Goal: Task Accomplishment & Management: Use online tool/utility

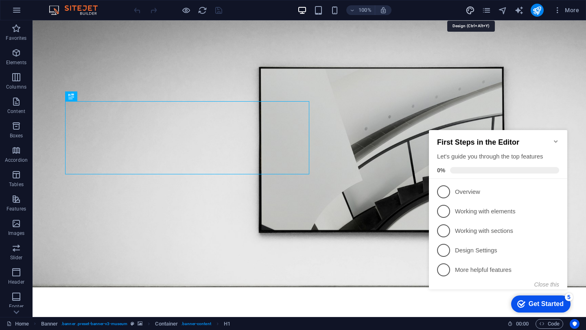
click at [474, 11] on icon "design" at bounding box center [469, 10] width 9 height 9
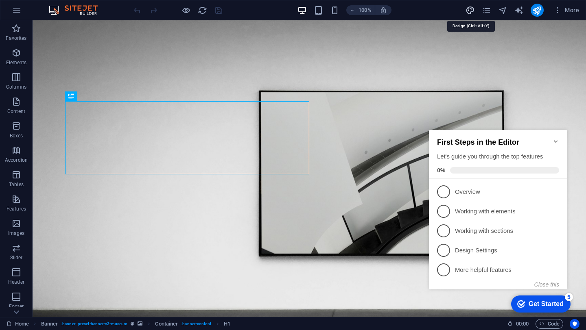
select select "px"
select select "300"
select select "px"
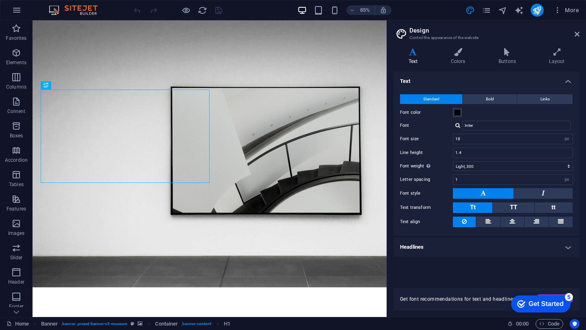
click at [572, 33] on h2 "Design" at bounding box center [494, 30] width 170 height 7
click at [577, 30] on h2 "Design" at bounding box center [494, 30] width 170 height 7
click at [577, 31] on icon at bounding box center [576, 34] width 5 height 7
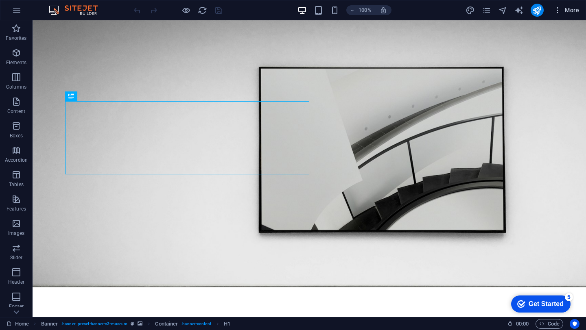
click at [573, 7] on span "More" at bounding box center [566, 10] width 26 height 8
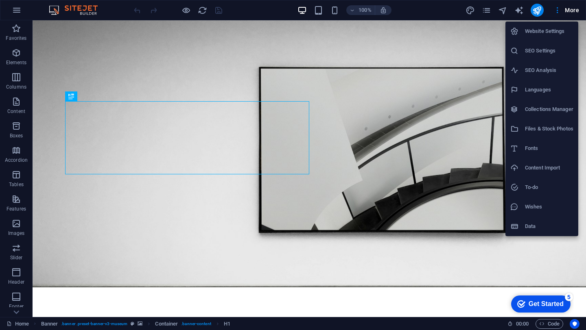
click at [552, 32] on h6 "Website Settings" at bounding box center [549, 31] width 48 height 10
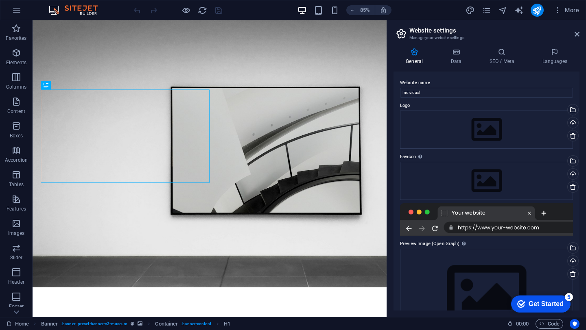
click at [576, 31] on h2 "Website settings" at bounding box center [494, 30] width 170 height 7
click at [576, 31] on icon at bounding box center [576, 34] width 5 height 7
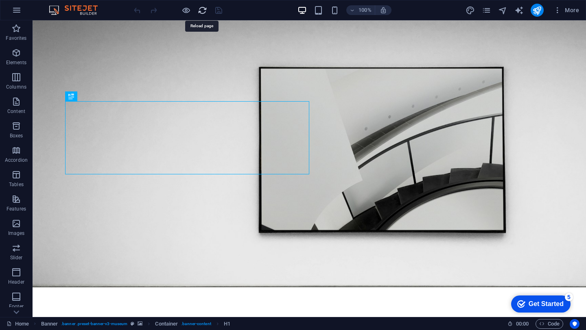
click at [202, 11] on icon "reload" at bounding box center [202, 10] width 9 height 9
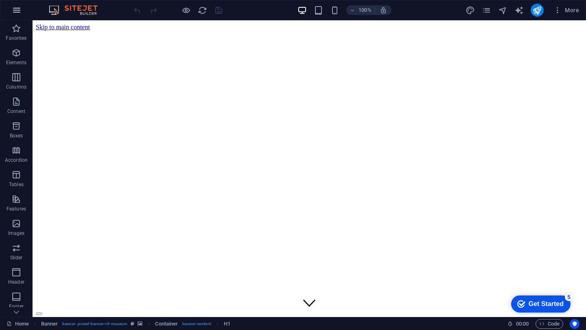
click at [17, 13] on icon "button" at bounding box center [17, 10] width 10 height 10
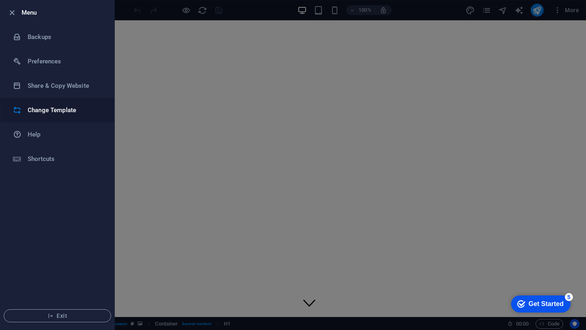
click at [49, 108] on h6 "Change Template" at bounding box center [65, 110] width 75 height 10
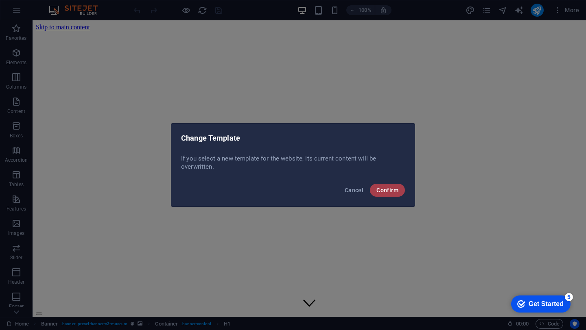
click at [393, 188] on span "Confirm" at bounding box center [387, 190] width 22 height 7
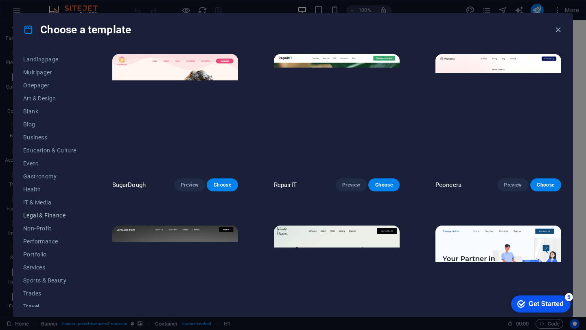
scroll to position [71, 0]
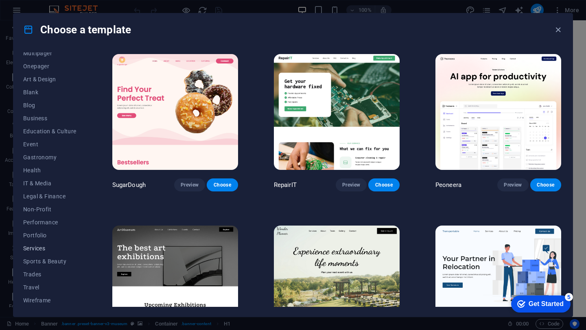
click at [38, 244] on button "Services" at bounding box center [49, 248] width 53 height 13
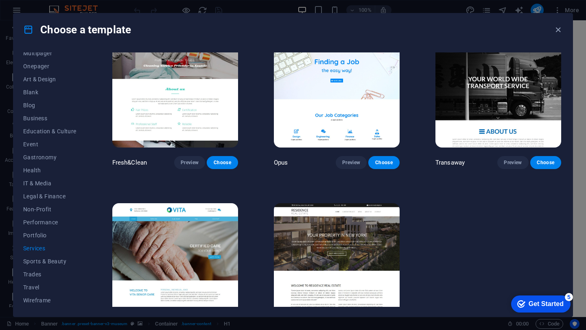
scroll to position [906, 0]
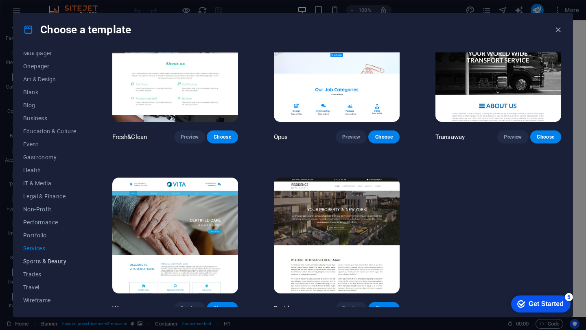
click at [58, 258] on button "Sports & Beauty" at bounding box center [49, 261] width 53 height 13
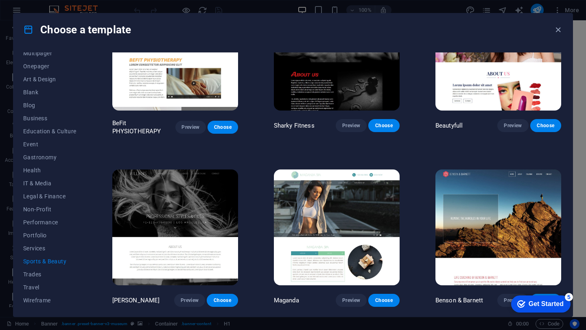
scroll to position [568, 0]
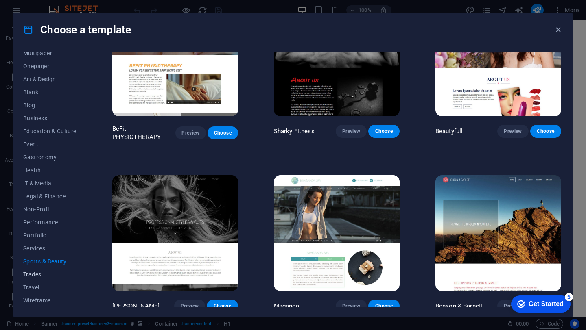
click at [39, 274] on span "Trades" at bounding box center [49, 274] width 53 height 7
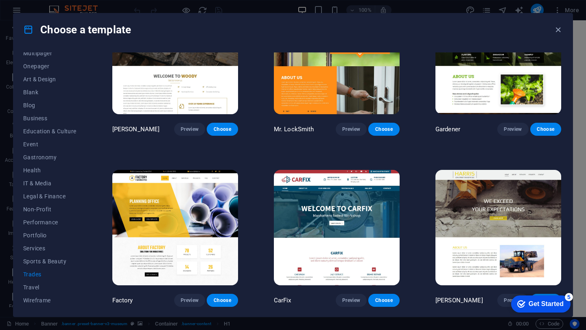
scroll to position [0, 0]
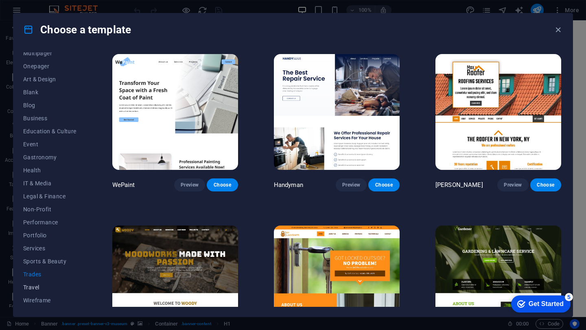
click at [33, 289] on span "Travel" at bounding box center [49, 287] width 53 height 7
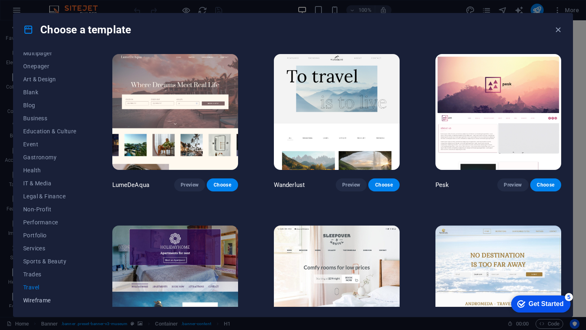
click at [36, 301] on span "Wireframe" at bounding box center [49, 300] width 53 height 7
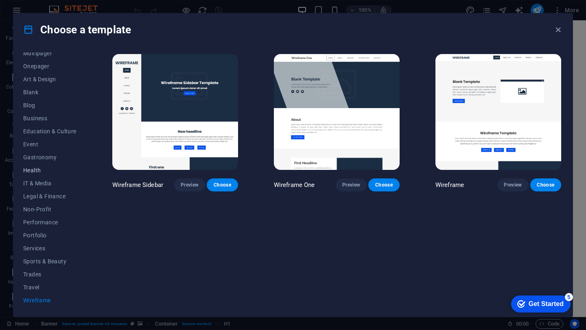
click at [39, 172] on span "Health" at bounding box center [49, 170] width 53 height 7
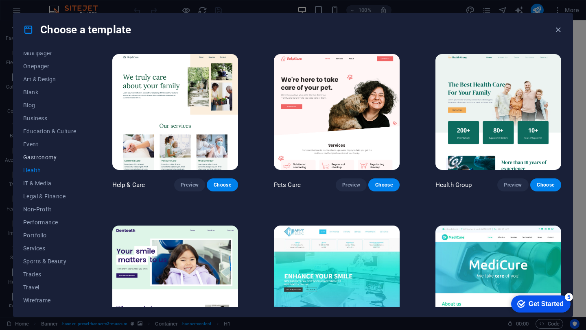
click at [40, 158] on span "Gastronomy" at bounding box center [49, 157] width 53 height 7
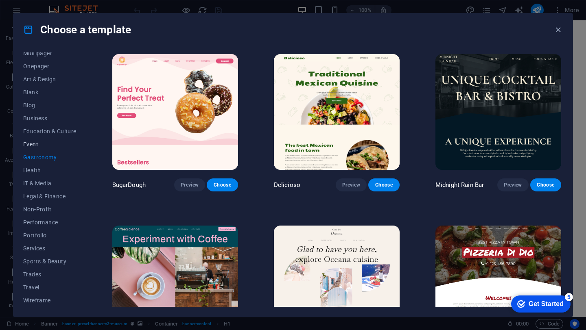
click at [39, 145] on span "Event" at bounding box center [49, 144] width 53 height 7
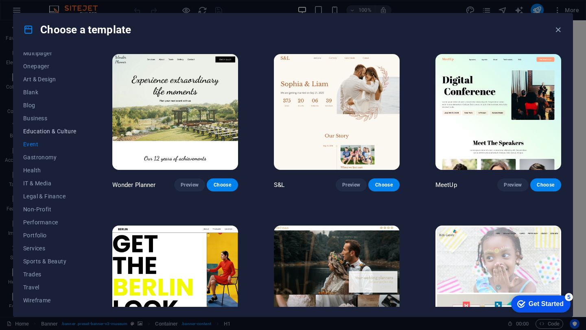
click at [37, 131] on span "Education & Culture" at bounding box center [49, 131] width 53 height 7
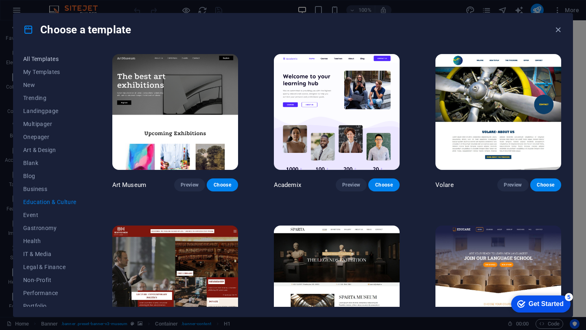
click at [35, 61] on span "All Templates" at bounding box center [49, 59] width 53 height 7
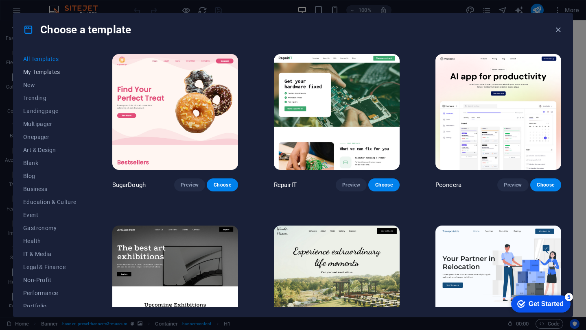
click at [35, 69] on span "My Templates" at bounding box center [49, 72] width 53 height 7
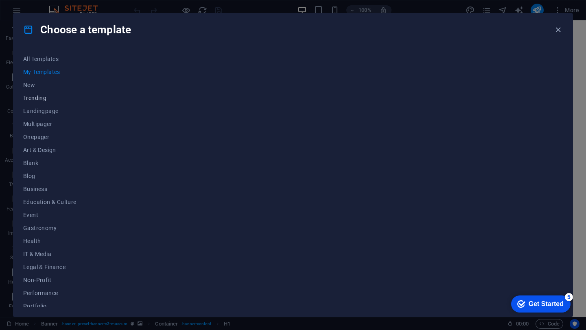
click at [35, 99] on span "Trending" at bounding box center [49, 98] width 53 height 7
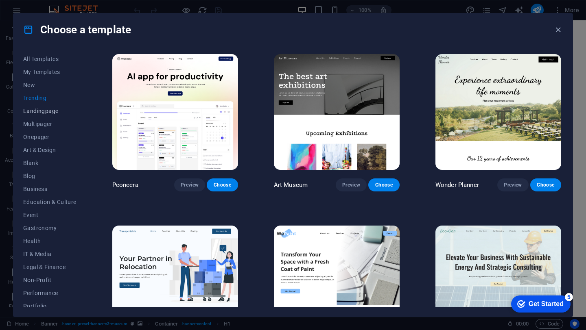
click at [35, 110] on span "Landingpage" at bounding box center [49, 111] width 53 height 7
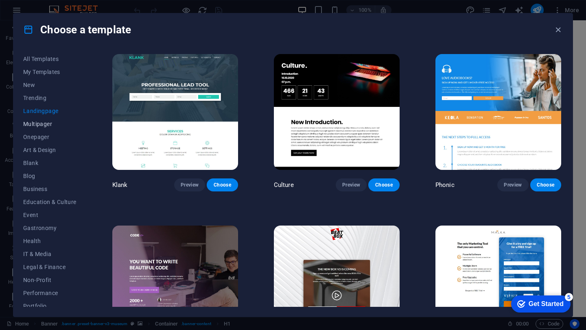
click at [35, 124] on span "Multipager" at bounding box center [49, 124] width 53 height 7
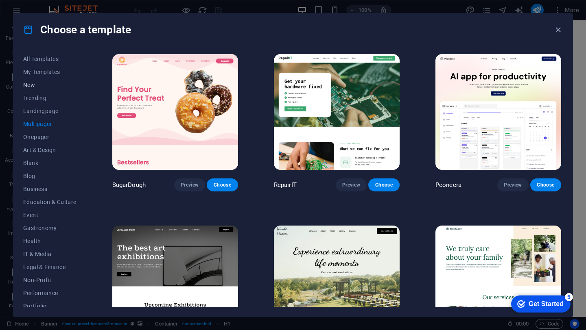
click at [40, 90] on button "New" at bounding box center [49, 85] width 53 height 13
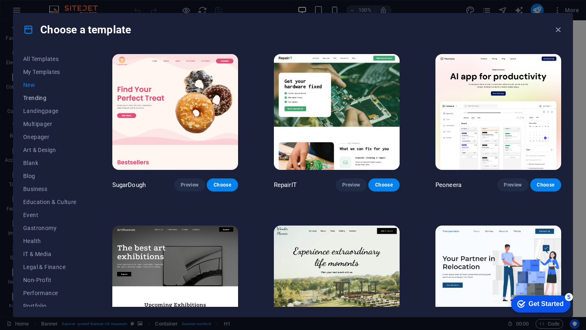
click at [40, 95] on span "Trending" at bounding box center [49, 98] width 53 height 7
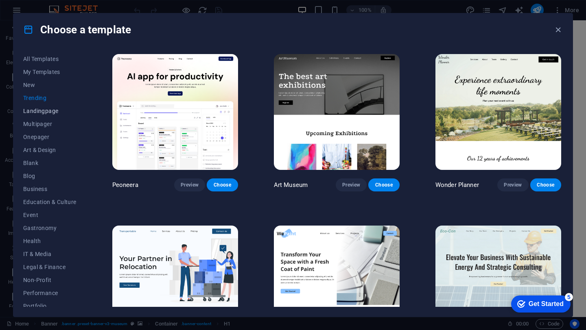
click at [38, 105] on button "Landingpage" at bounding box center [49, 111] width 53 height 13
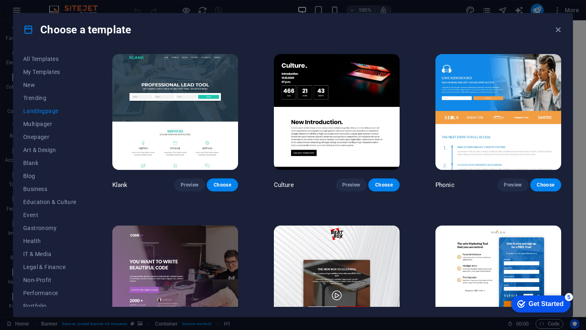
click at [38, 114] on button "Landingpage" at bounding box center [49, 111] width 53 height 13
click at [38, 118] on button "Multipager" at bounding box center [49, 124] width 53 height 13
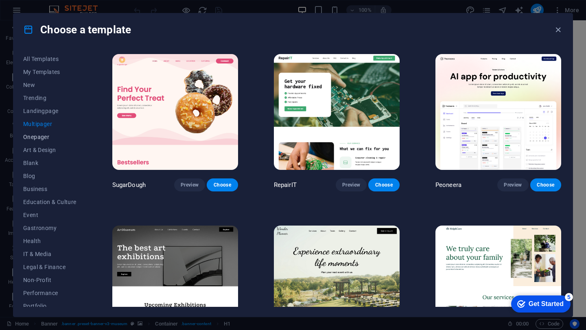
click at [37, 138] on span "Onepager" at bounding box center [49, 137] width 53 height 7
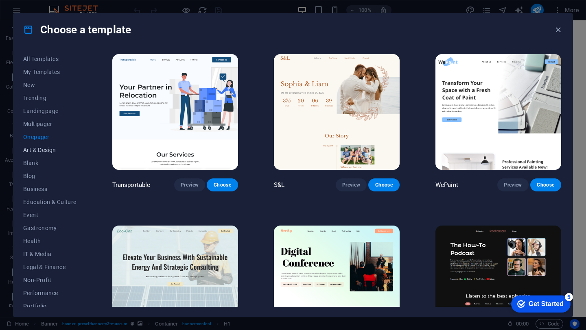
click at [45, 153] on span "Art & Design" at bounding box center [49, 150] width 53 height 7
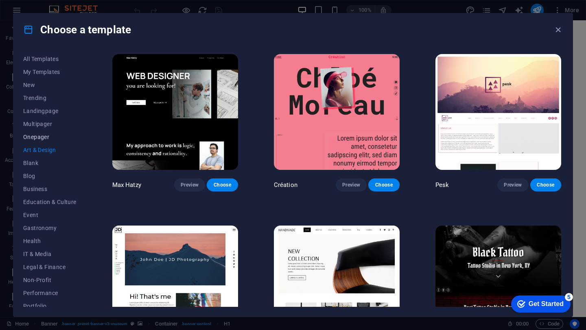
click at [38, 132] on button "Onepager" at bounding box center [49, 137] width 53 height 13
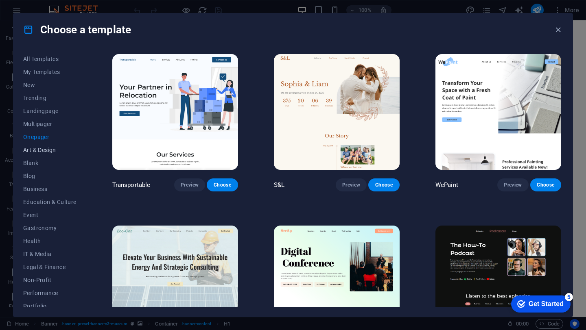
click at [40, 149] on span "Art & Design" at bounding box center [49, 150] width 53 height 7
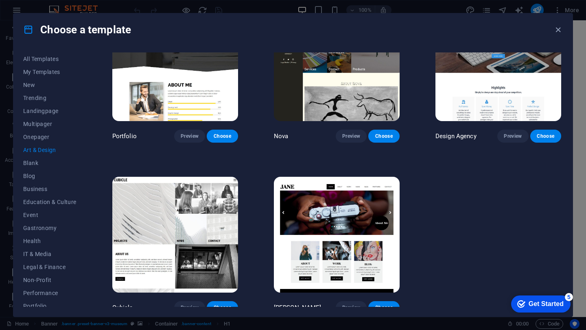
scroll to position [565, 0]
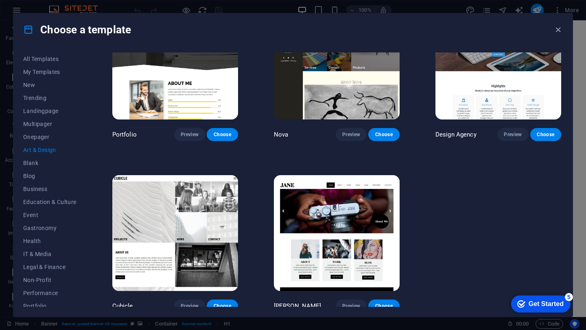
click at [367, 266] on img at bounding box center [337, 233] width 126 height 116
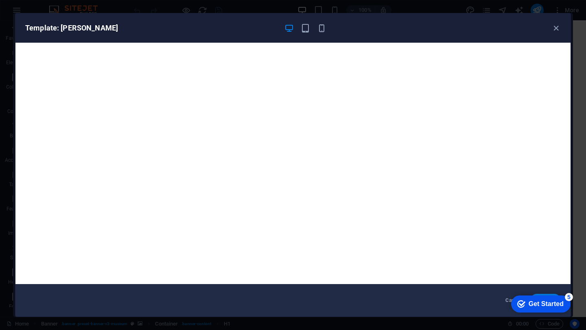
click at [550, 301] on div "Get Started" at bounding box center [545, 304] width 35 height 7
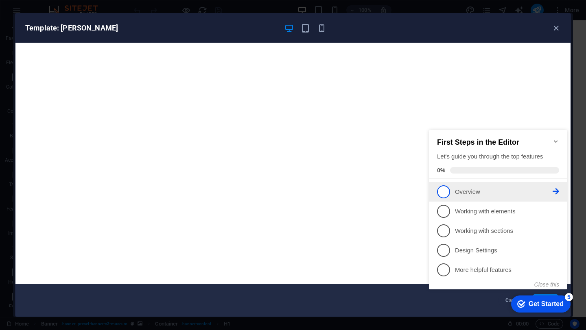
click at [470, 188] on p "Overview - incomplete" at bounding box center [504, 192] width 98 height 9
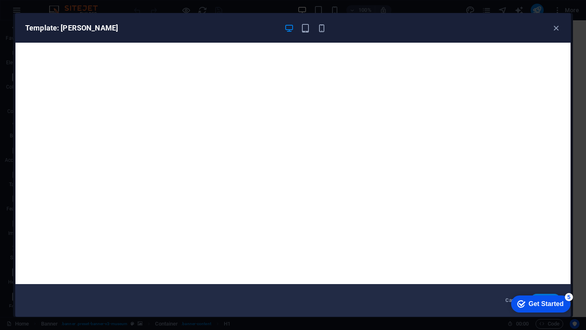
scroll to position [0, 0]
click at [551, 303] on div "Get Started" at bounding box center [545, 304] width 35 height 7
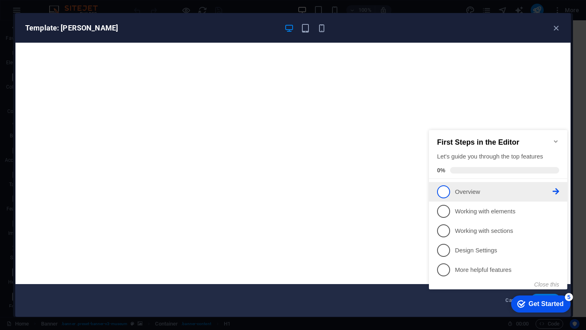
click at [445, 190] on span "1" at bounding box center [443, 192] width 13 height 13
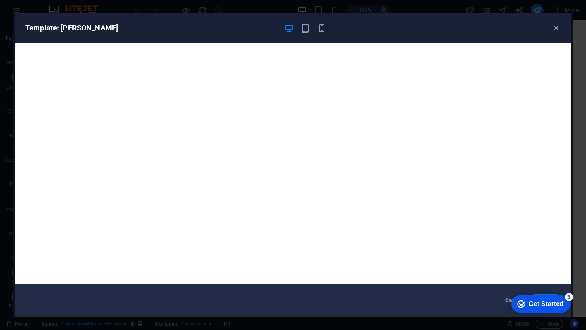
click at [563, 308] on div "Get Started" at bounding box center [545, 304] width 35 height 7
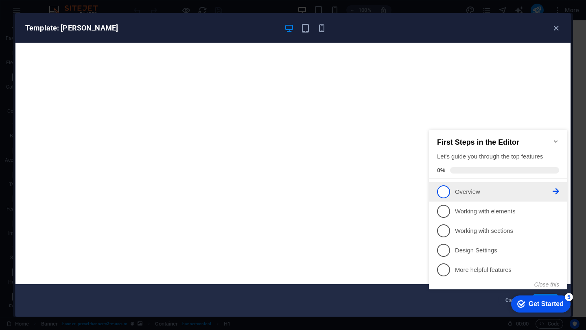
click at [555, 191] on icon at bounding box center [555, 191] width 7 height 7
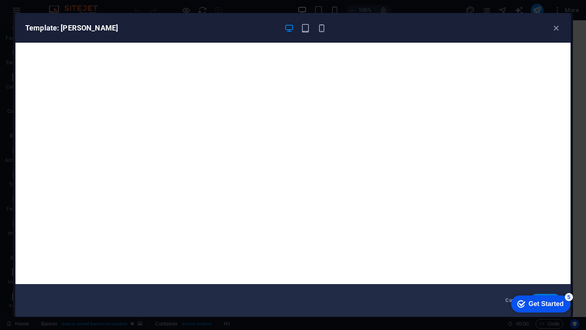
drag, startPoint x: 564, startPoint y: 299, endPoint x: 603, endPoint y: 464, distance: 169.3
click at [524, 299] on div "checkmark Get Started 5" at bounding box center [540, 304] width 59 height 17
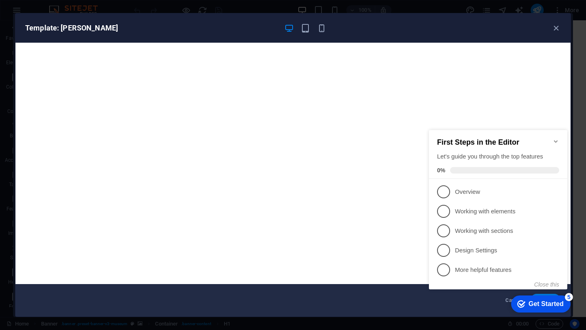
click div "checkmark Get Started 5 First Steps in the Editor Let's guide you through the t…"
click at [541, 286] on button "Close this" at bounding box center [546, 285] width 25 height 7
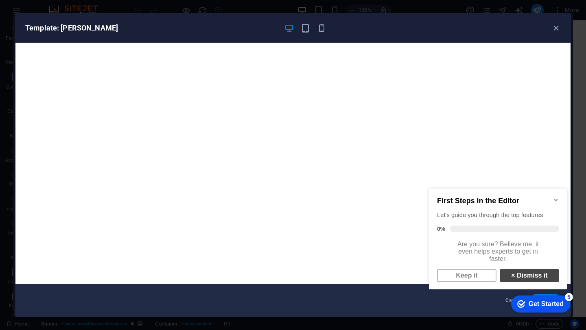
click at [536, 279] on link "× Dismiss it" at bounding box center [529, 275] width 59 height 13
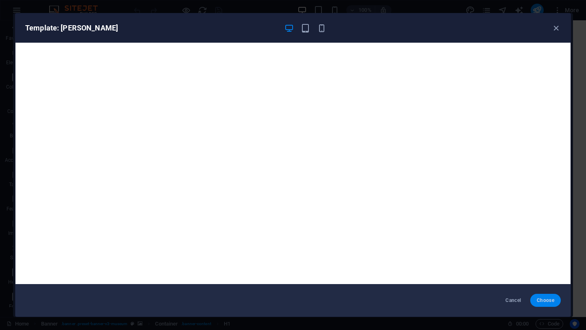
click at [538, 302] on span "Choose" at bounding box center [545, 300] width 17 height 7
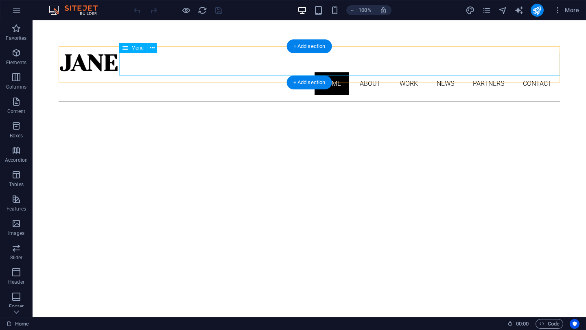
click at [122, 72] on nav "Home About Work News Partners Contact" at bounding box center [309, 83] width 501 height 23
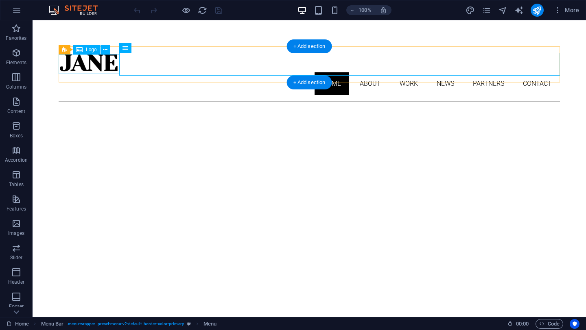
click at [101, 69] on div at bounding box center [309, 63] width 501 height 20
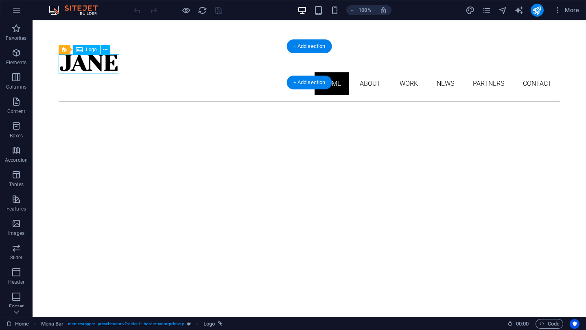
click at [116, 67] on div at bounding box center [309, 63] width 501 height 20
click at [109, 66] on div at bounding box center [309, 63] width 501 height 20
select select "px"
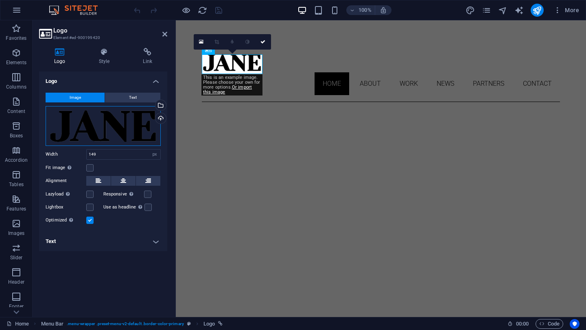
click at [152, 141] on div "Drag files here, click to choose files or select files from Files or our free s…" at bounding box center [103, 126] width 115 height 40
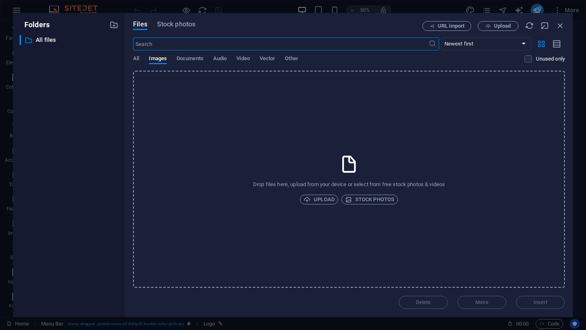
click at [565, 23] on div "Files Stock photos URL import Upload ​ Newest first Oldest first Name (A-Z) Nam…" at bounding box center [349, 165] width 448 height 304
click at [563, 25] on icon "button" at bounding box center [560, 25] width 9 height 9
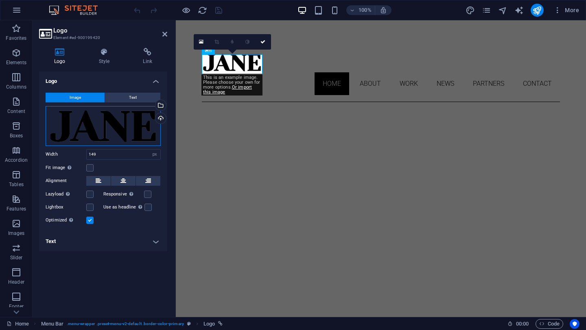
click at [127, 139] on div "Drag files here, click to choose files or select files from Files or our free s…" at bounding box center [103, 126] width 115 height 40
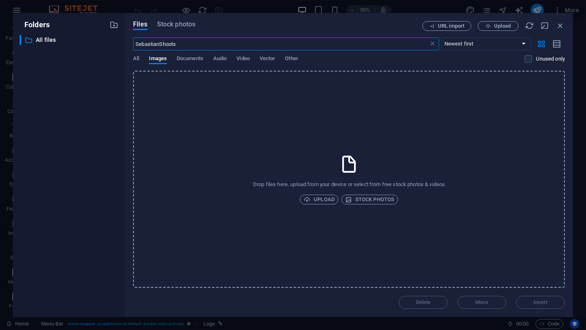
type input "SebastianShoots"
click at [560, 28] on icon "button" at bounding box center [560, 25] width 9 height 9
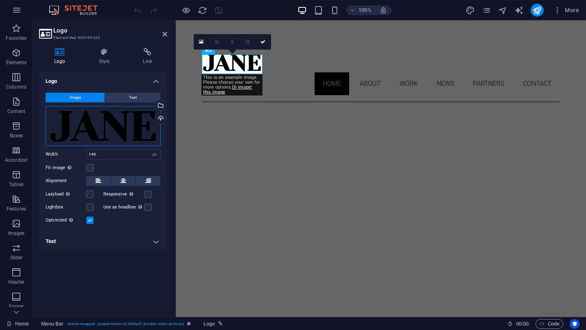
click at [127, 129] on div "Drag files here, click to choose files or select files from Files or our free s…" at bounding box center [103, 126] width 115 height 40
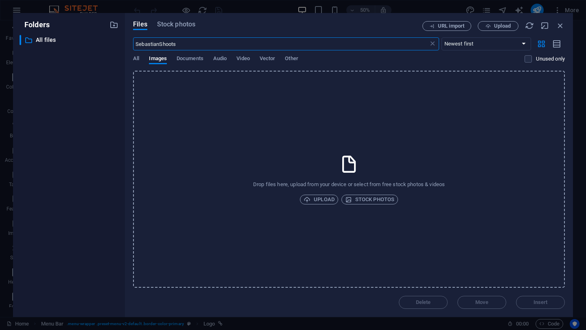
click at [248, 153] on div "Drop files here, upload from your device or select from free stock photos & vid…" at bounding box center [349, 179] width 432 height 217
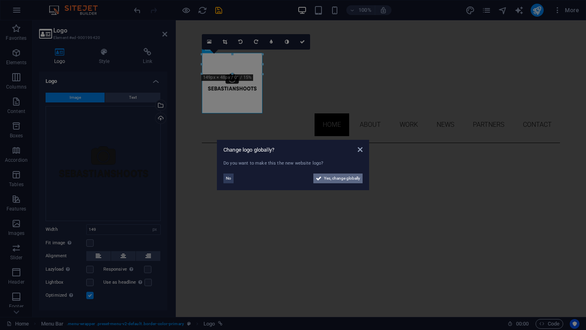
click at [352, 178] on span "Yes, change globally" at bounding box center [342, 179] width 36 height 10
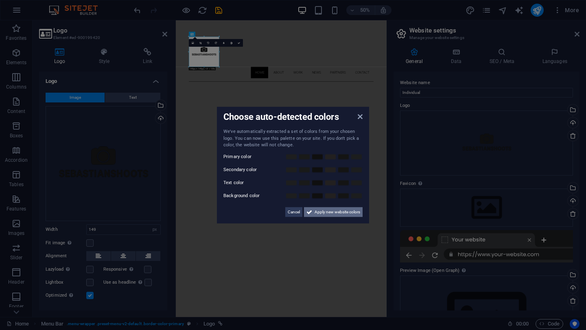
click at [339, 214] on span "Apply new website colors" at bounding box center [337, 212] width 46 height 10
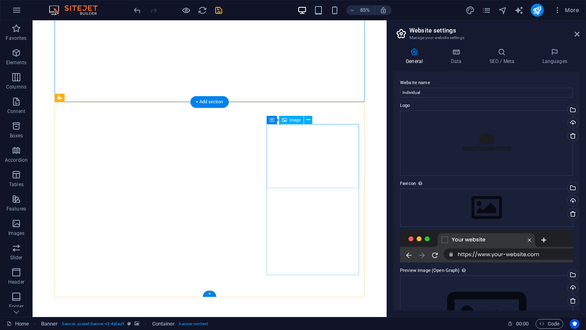
scroll to position [337, 0]
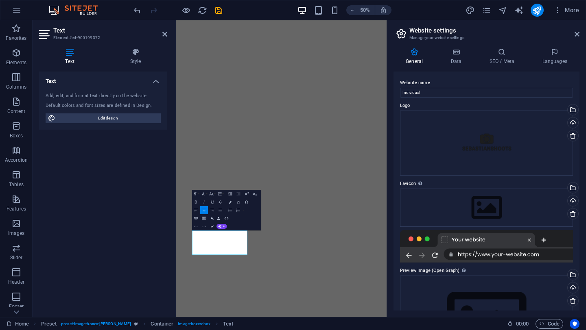
click at [103, 102] on div "Add, edit, and format text directly on the website. Default colors and font siz…" at bounding box center [103, 108] width 128 height 44
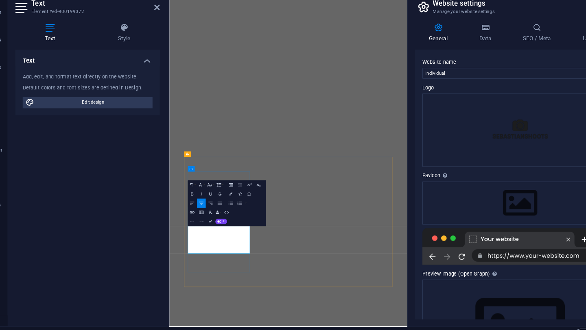
drag, startPoint x: 271, startPoint y: 448, endPoint x: 228, endPoint y: 405, distance: 61.0
copy p "Lorem ipsum dolor sit amet, consectetuer adipiscing elit. Aenean commodo ligula…"
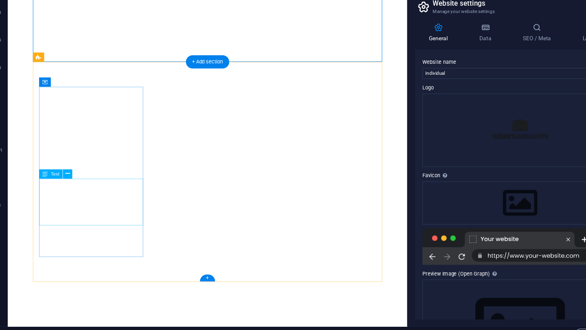
drag, startPoint x: 120, startPoint y: 229, endPoint x: 93, endPoint y: 205, distance: 35.7
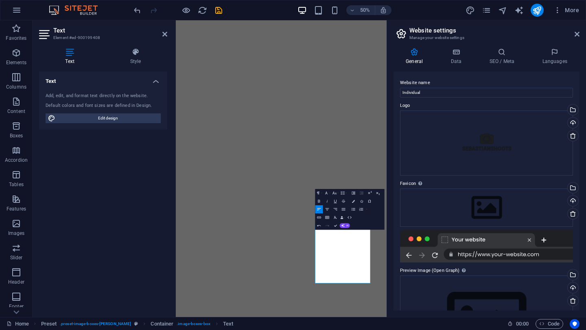
click at [388, 173] on div at bounding box center [388, 168] width 2 height 297
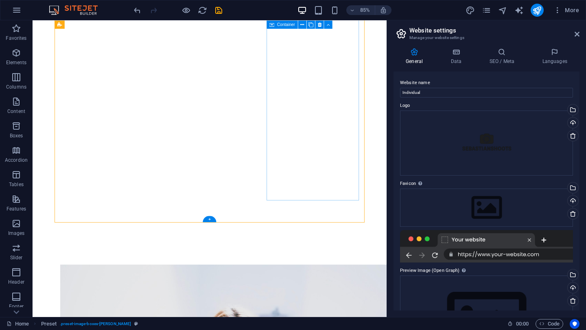
scroll to position [512, 0]
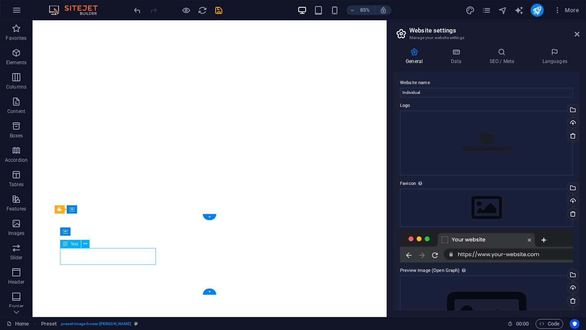
scroll to position [488, 0]
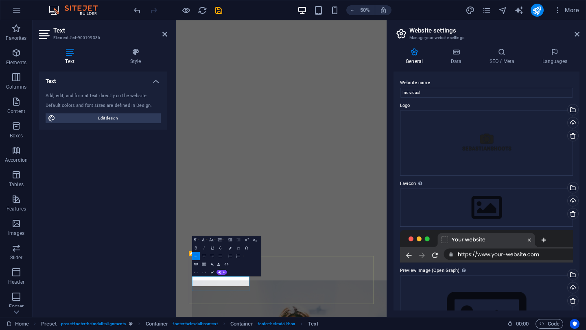
drag, startPoint x: 253, startPoint y: 546, endPoint x: 263, endPoint y: 534, distance: 16.2
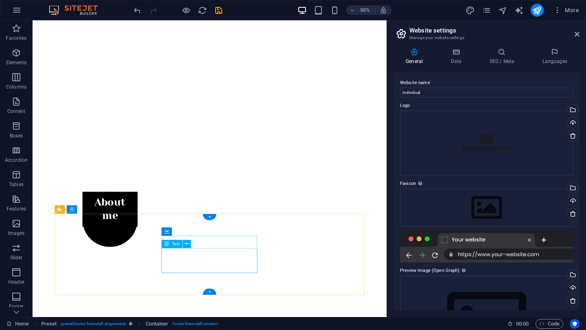
scroll to position [512, 0]
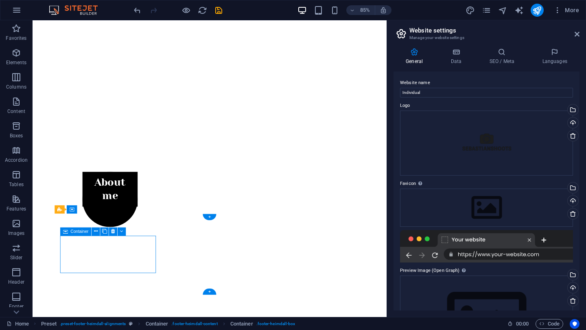
scroll to position [488, 0]
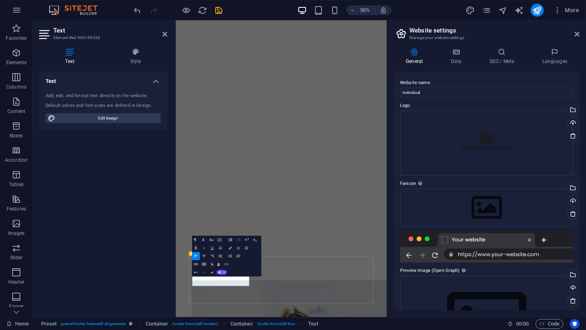
scroll to position [0, 3]
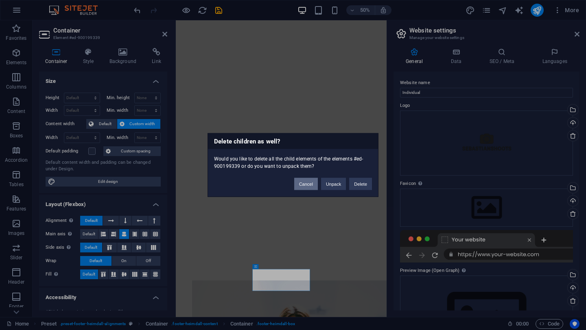
click at [307, 181] on button "Cancel" at bounding box center [306, 184] width 24 height 12
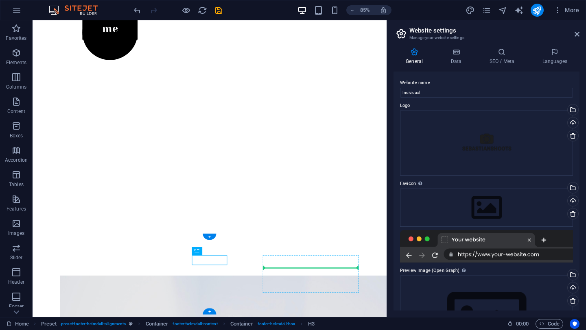
drag, startPoint x: 263, startPoint y: 524, endPoint x: 311, endPoint y: 316, distance: 213.0
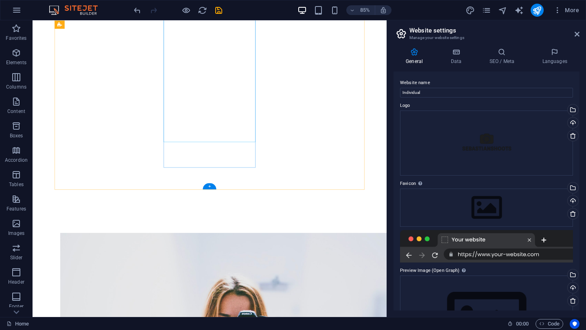
scroll to position [540, 0]
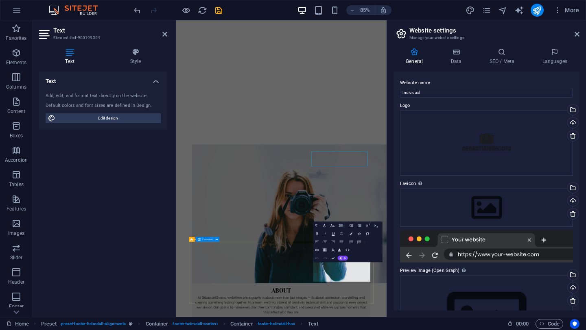
scroll to position [517, 0]
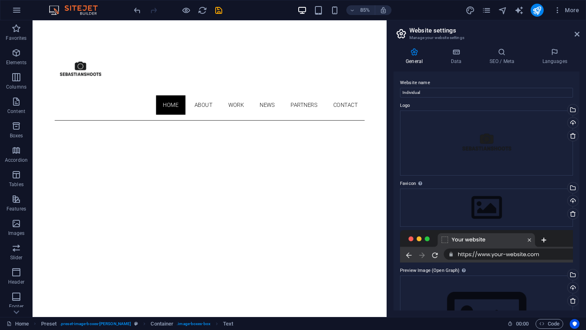
scroll to position [0, 0]
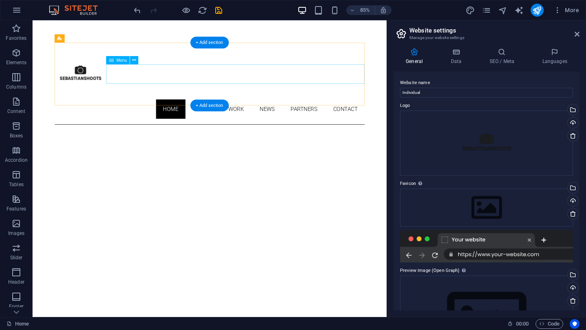
click at [271, 114] on nav "Home About Work News Partners Contact" at bounding box center [241, 125] width 365 height 23
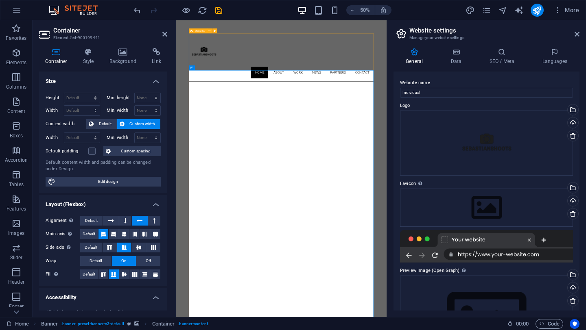
click at [317, 105] on div "Home About Work News Partners Contact" at bounding box center [386, 94] width 369 height 97
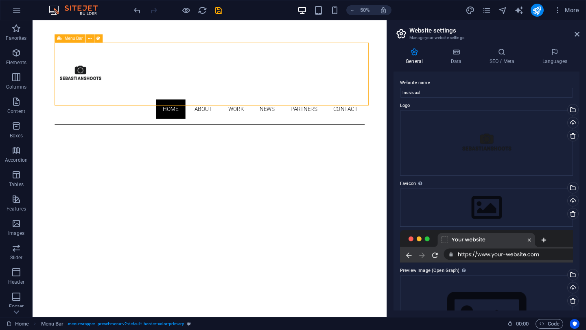
click at [284, 70] on div "Home About Work News Partners Contact" at bounding box center [241, 94] width 365 height 97
click at [218, 9] on icon "save" at bounding box center [218, 10] width 9 height 9
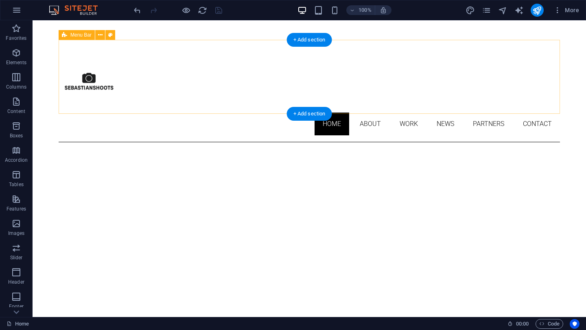
scroll to position [0, 0]
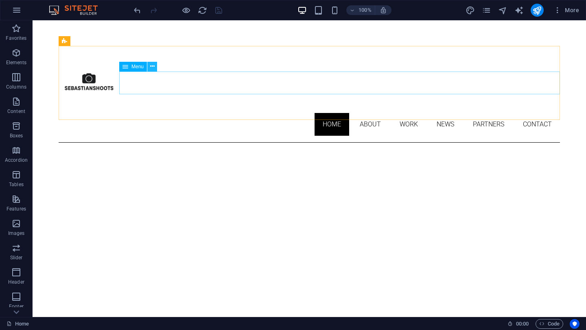
click at [152, 66] on icon at bounding box center [152, 66] width 4 height 9
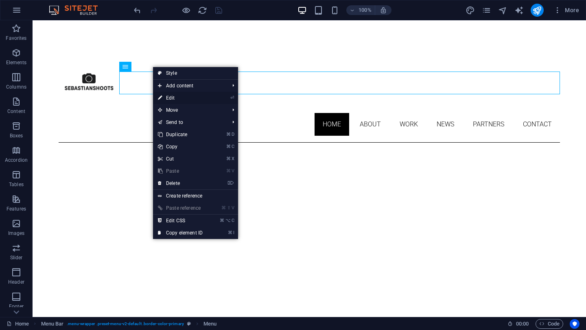
click at [201, 97] on link "⏎ Edit" at bounding box center [180, 98] width 55 height 12
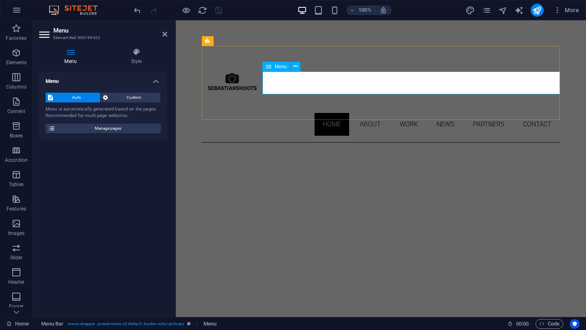
click at [369, 113] on nav "Home About Work News Partners Contact" at bounding box center [381, 124] width 358 height 23
click at [356, 113] on nav "Home About Work News Partners Contact" at bounding box center [381, 124] width 358 height 23
click at [349, 99] on div "Home About Work News Partners Contact" at bounding box center [381, 94] width 358 height 97
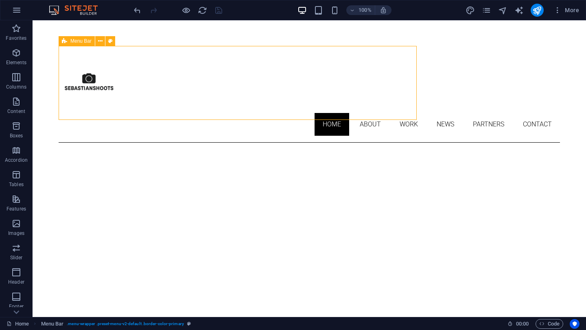
click at [349, 117] on div "Home About Work News Partners Contact" at bounding box center [309, 94] width 501 height 97
click at [368, 113] on nav "Home About Work News Partners Contact" at bounding box center [309, 124] width 501 height 23
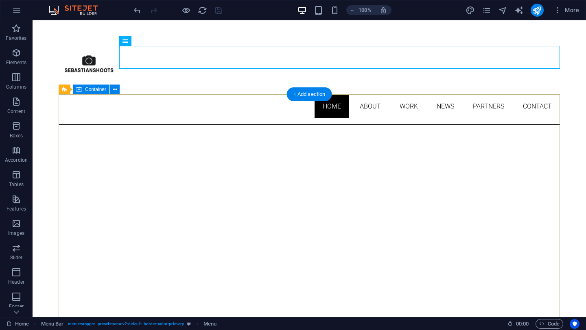
scroll to position [0, 0]
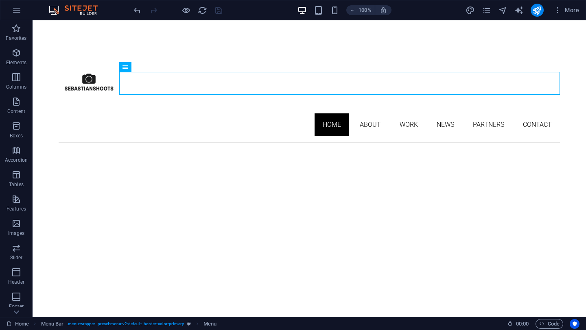
click at [217, 11] on div at bounding box center [177, 10] width 91 height 13
click at [570, 8] on span "More" at bounding box center [566, 10] width 26 height 8
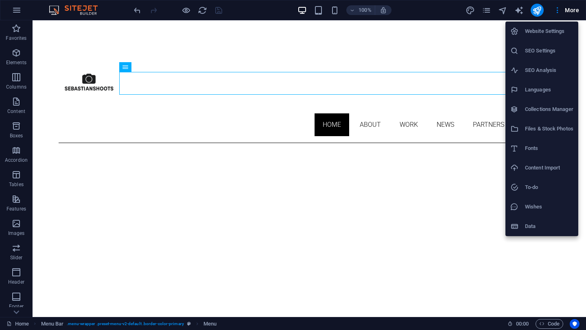
click at [574, 13] on div at bounding box center [293, 165] width 586 height 330
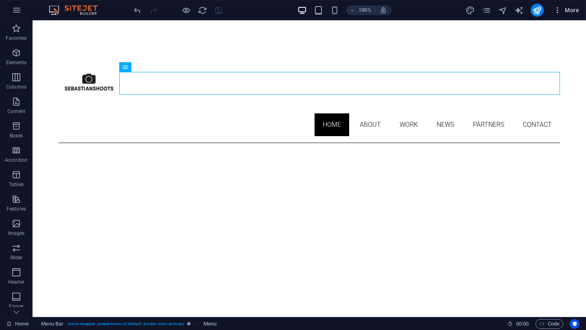
click at [554, 12] on icon "button" at bounding box center [557, 10] width 8 height 8
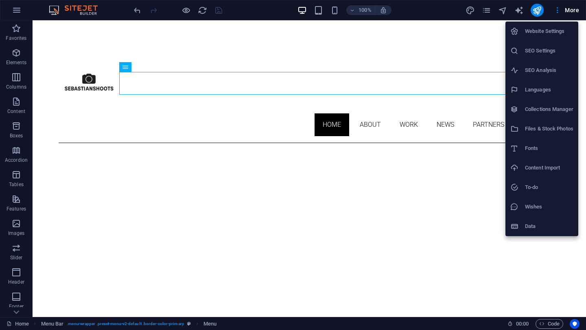
click at [555, 12] on div at bounding box center [293, 165] width 586 height 330
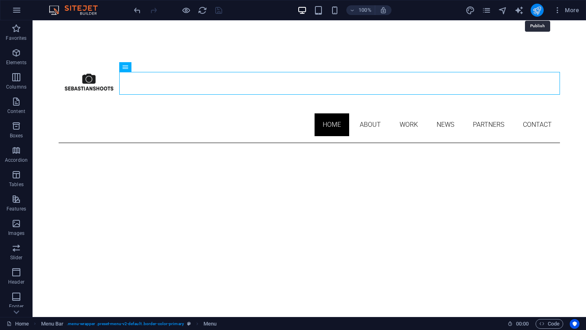
click at [537, 12] on icon "publish" at bounding box center [536, 10] width 9 height 9
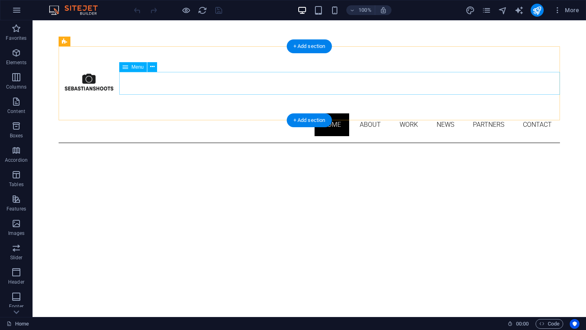
click at [532, 114] on nav "Home About Work News Partners Contact" at bounding box center [309, 125] width 501 height 23
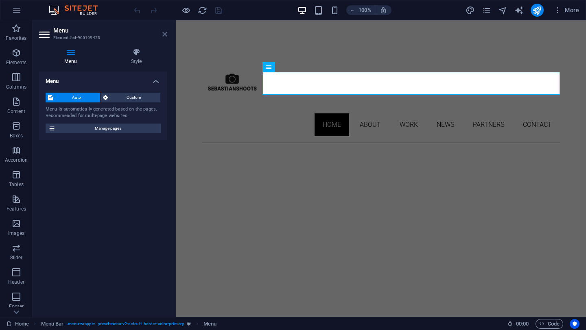
click at [163, 35] on icon at bounding box center [164, 34] width 5 height 7
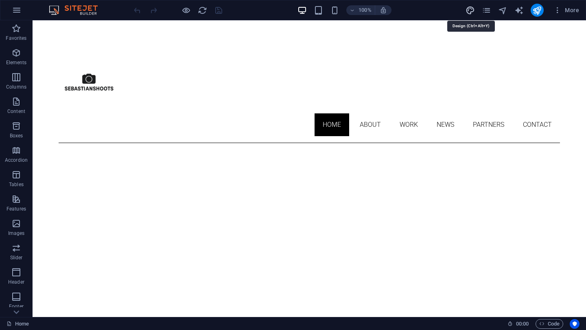
click at [472, 7] on icon "design" at bounding box center [469, 10] width 9 height 9
select select "px"
select select "300"
select select "px"
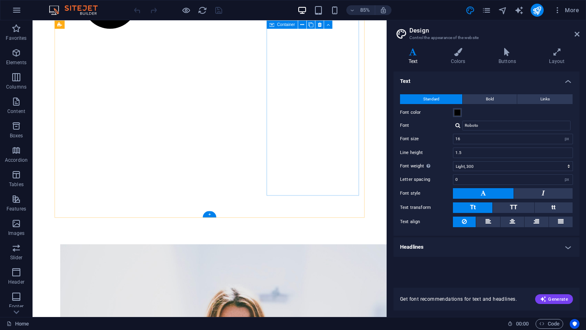
scroll to position [540, 0]
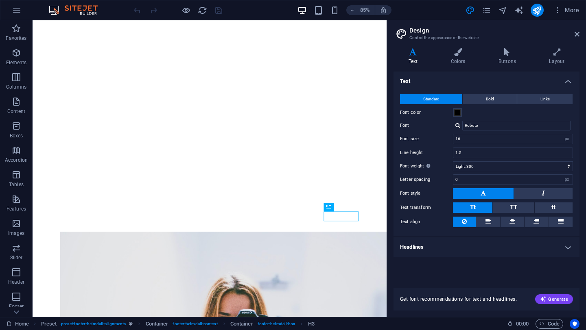
click at [413, 55] on icon at bounding box center [412, 52] width 39 height 8
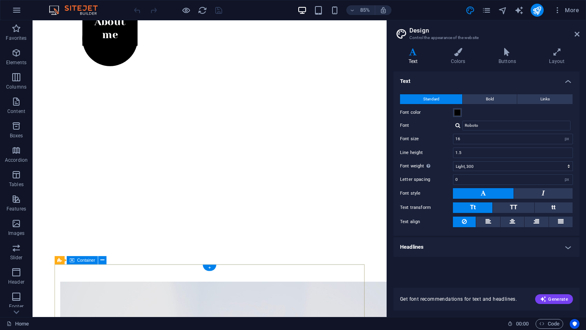
scroll to position [483, 0]
click at [211, 233] on div "+" at bounding box center [209, 234] width 13 height 6
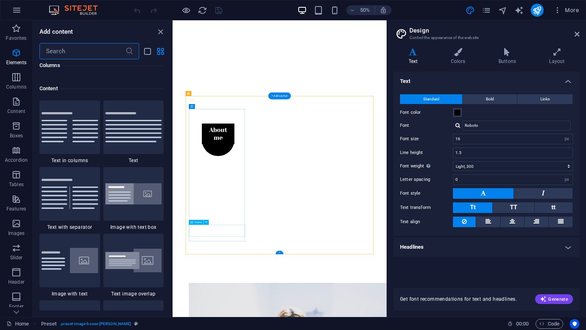
scroll to position [1424, 0]
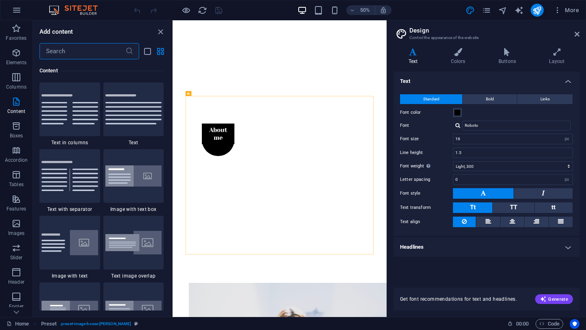
click at [98, 51] on input "text" at bounding box center [82, 51] width 86 height 16
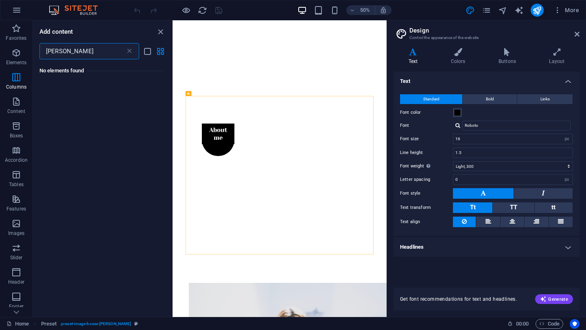
scroll to position [0, 0]
type input "pack"
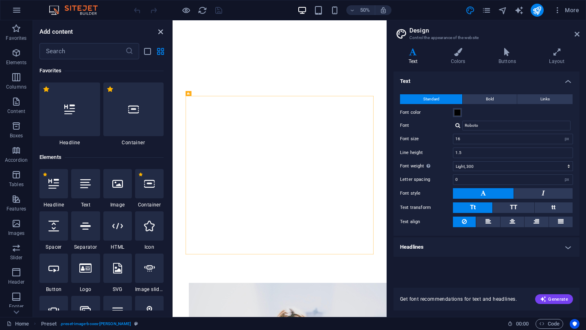
click at [163, 34] on icon "close panel" at bounding box center [160, 31] width 9 height 9
